Goal: Information Seeking & Learning: Learn about a topic

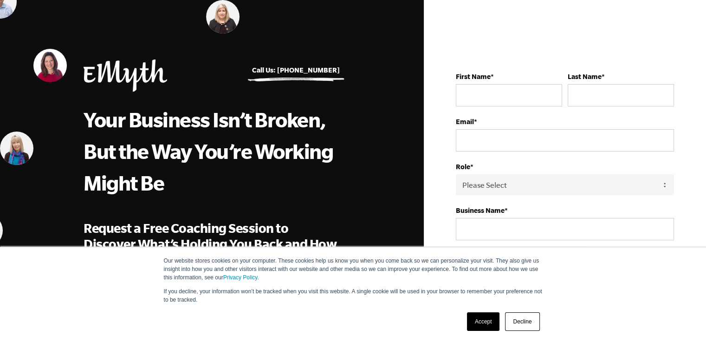
click at [521, 320] on link "Decline" at bounding box center [522, 321] width 34 height 19
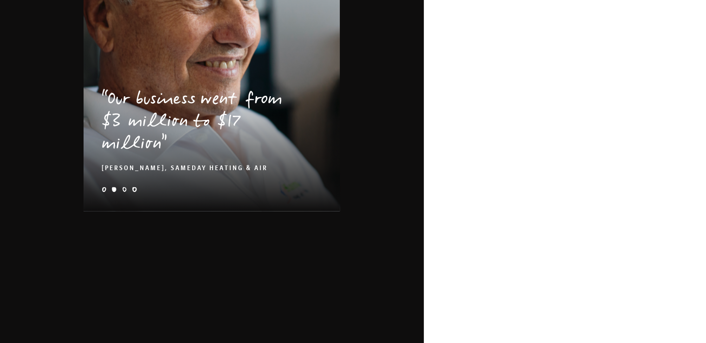
scroll to position [1555, 0]
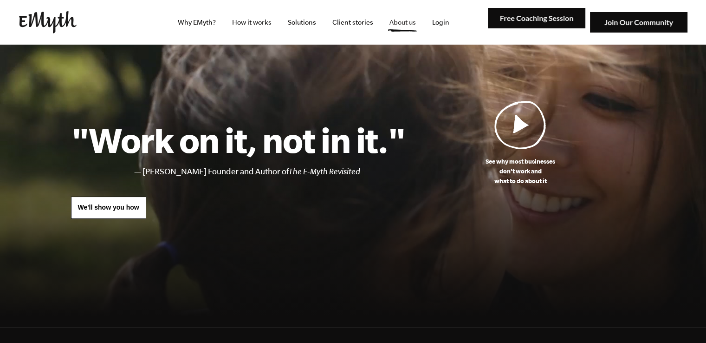
click at [397, 26] on link "About us" at bounding box center [402, 22] width 41 height 45
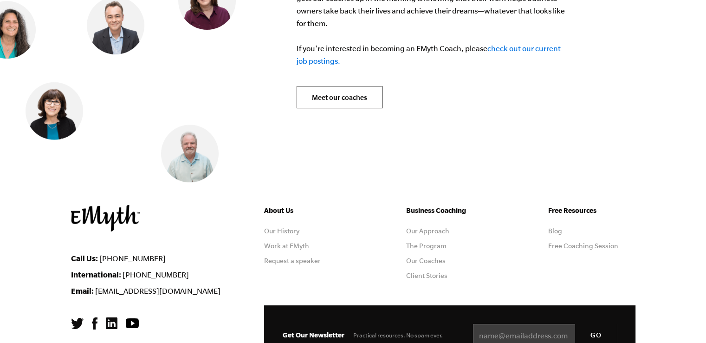
scroll to position [3721, 0]
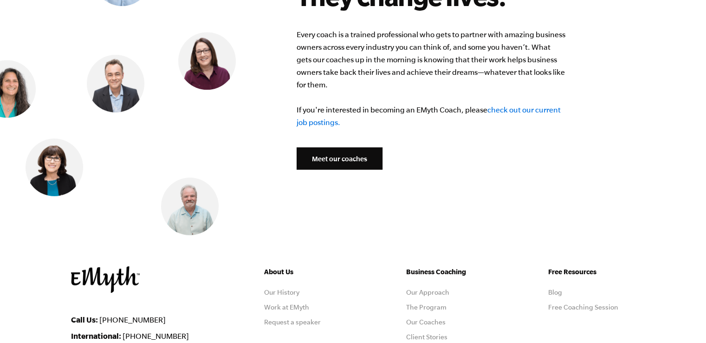
click at [323, 147] on link "Meet our coaches" at bounding box center [340, 158] width 86 height 22
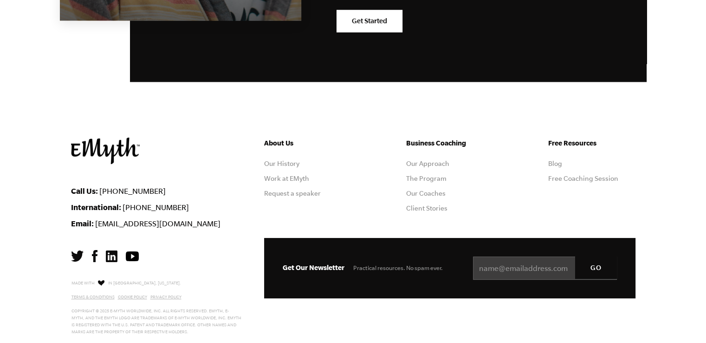
scroll to position [1731, 0]
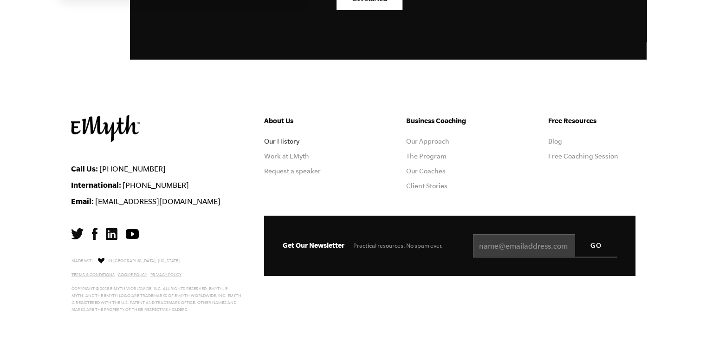
click at [288, 142] on link "Our History" at bounding box center [281, 140] width 35 height 7
